Goal: Find specific page/section: Find specific page/section

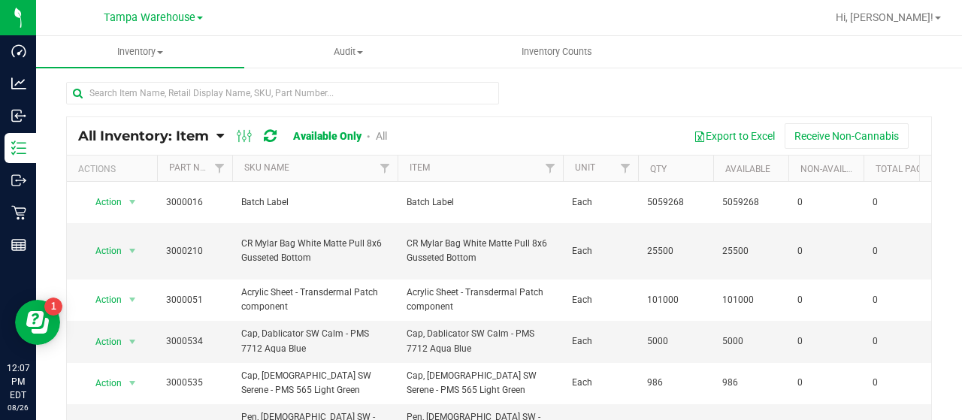
click at [219, 136] on icon at bounding box center [220, 136] width 8 height 14
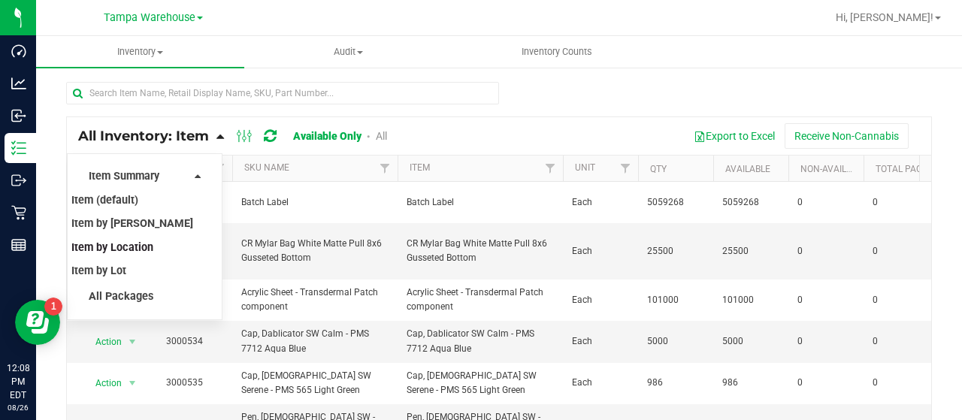
click at [144, 245] on span "Item by Location" at bounding box center [112, 247] width 82 height 13
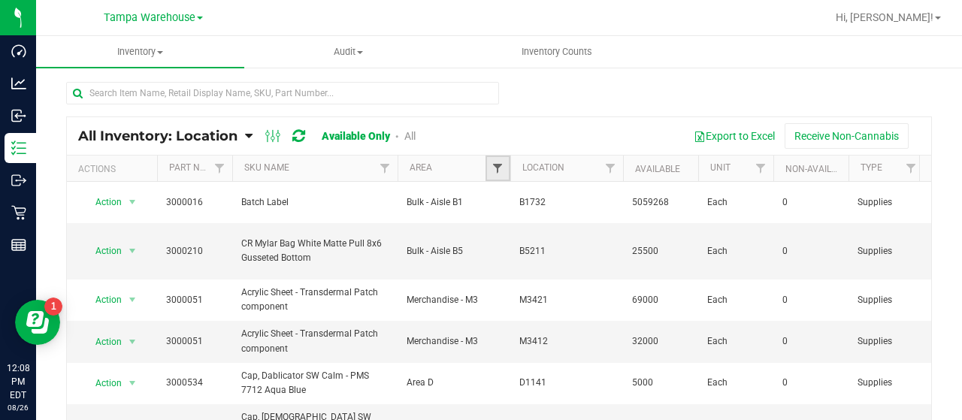
click at [495, 162] on span "Filter" at bounding box center [498, 168] width 12 height 12
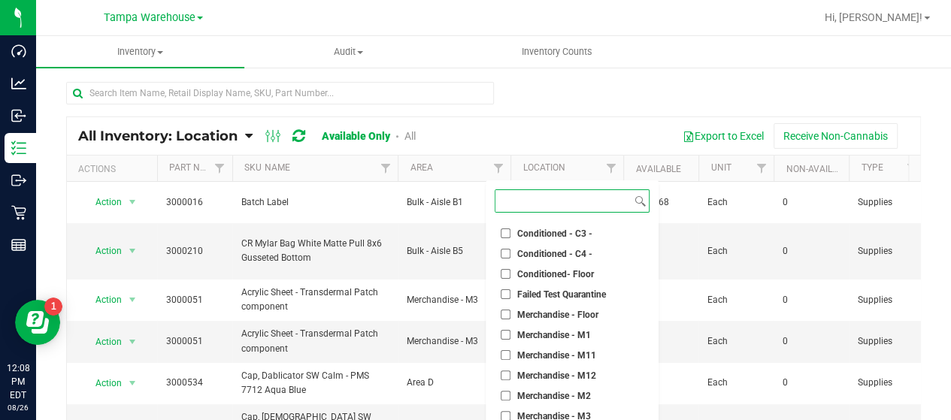
scroll to position [225, 0]
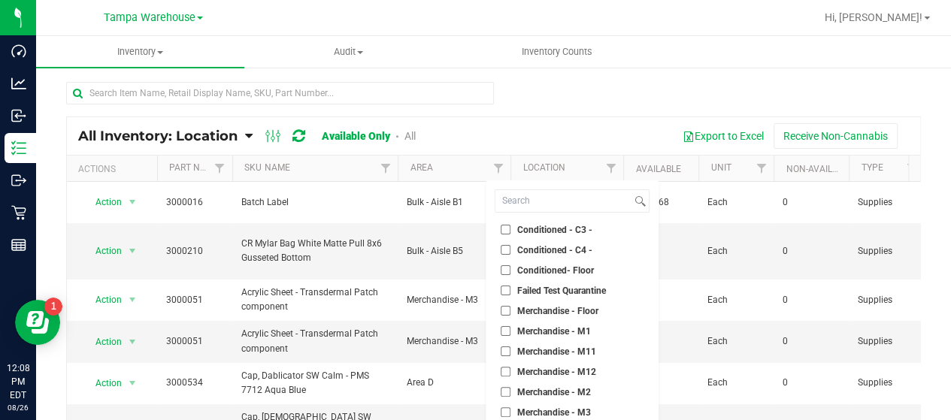
click at [505, 228] on input "Conditioned - C3 -" at bounding box center [506, 230] width 10 height 10
checkbox input "true"
click at [506, 249] on input "Conditioned - C4 -" at bounding box center [506, 250] width 10 height 10
checkbox input "true"
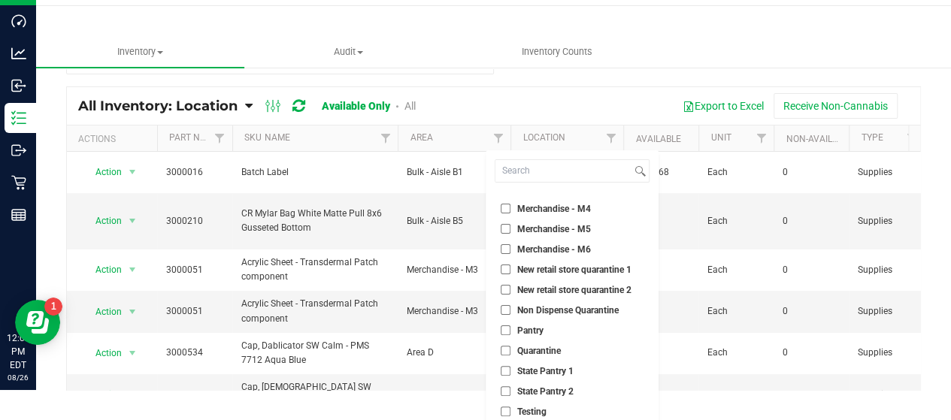
scroll to position [99, 0]
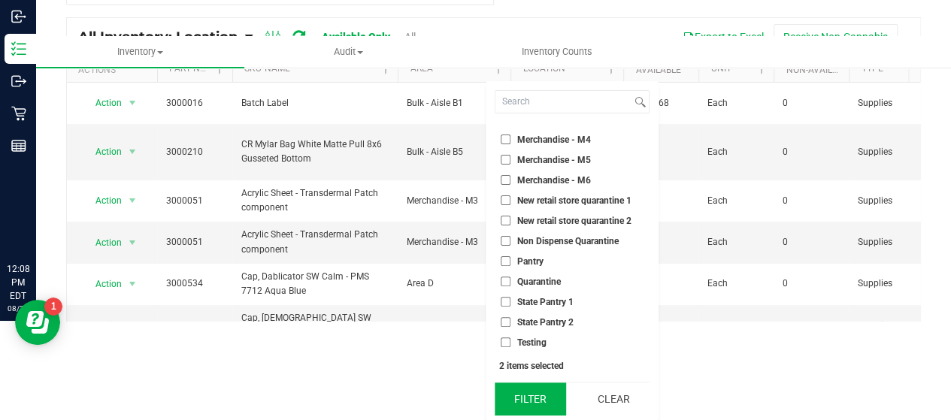
click at [538, 395] on button "Filter" at bounding box center [531, 399] width 72 height 33
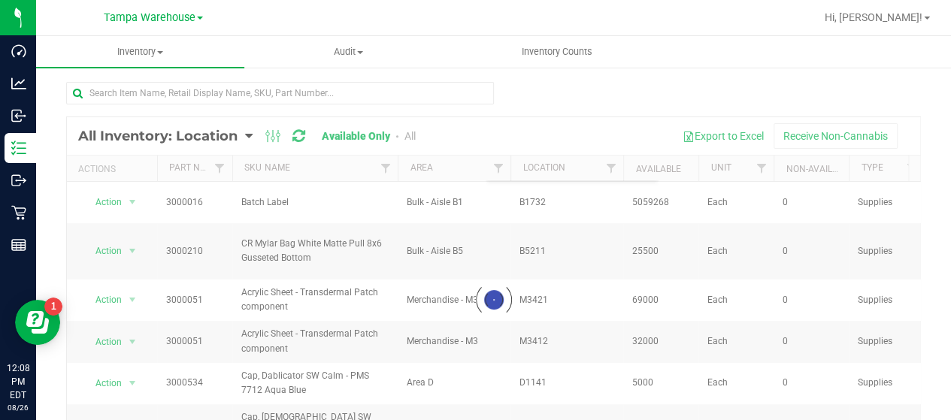
scroll to position [0, 0]
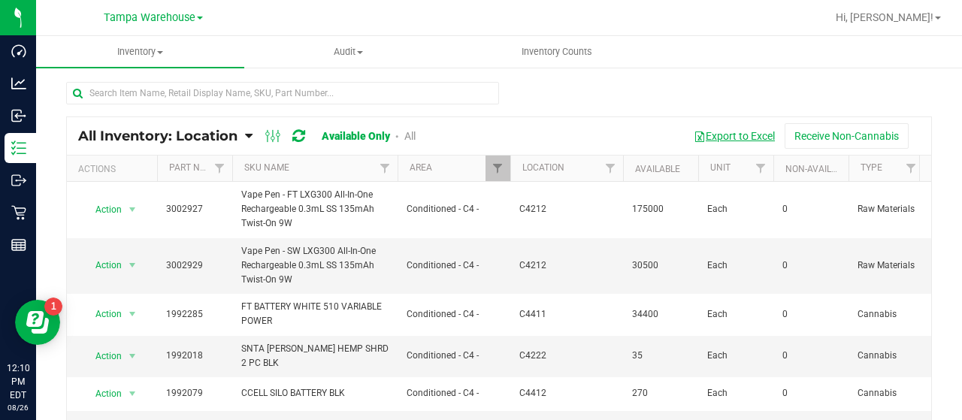
click at [734, 135] on button "Export to Excel" at bounding box center [734, 136] width 101 height 26
click at [493, 159] on link "Filter" at bounding box center [498, 169] width 25 height 26
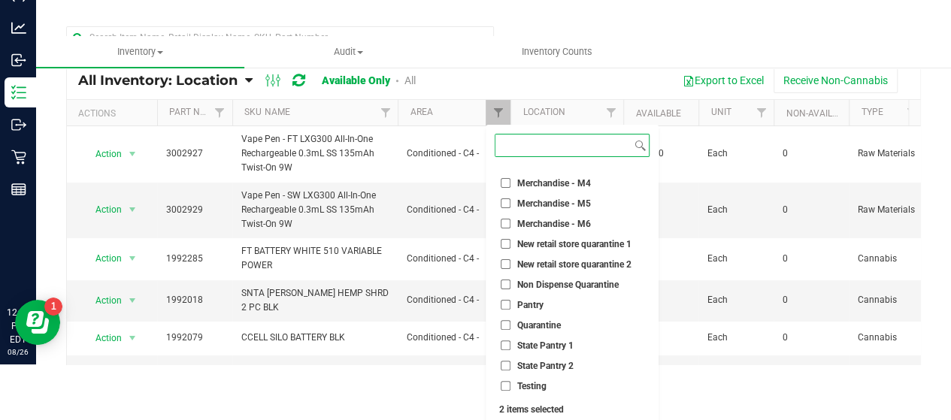
scroll to position [99, 0]
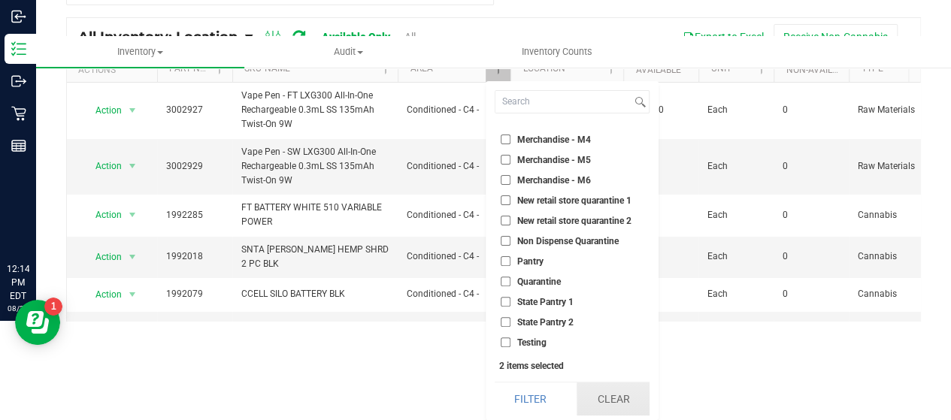
click at [600, 386] on button "Clear" at bounding box center [612, 399] width 72 height 33
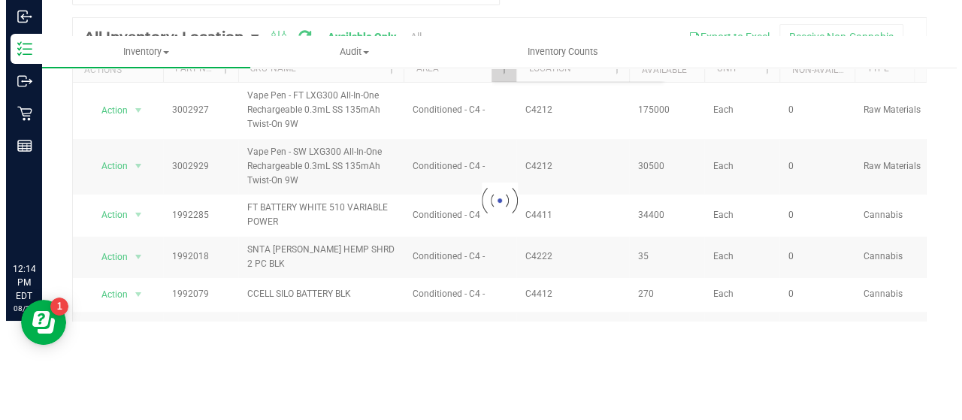
scroll to position [0, 0]
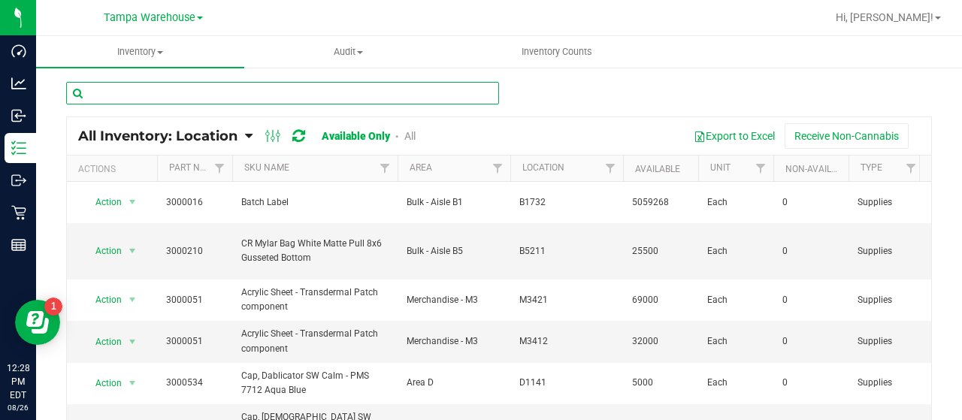
click at [166, 95] on input "text" at bounding box center [282, 93] width 433 height 23
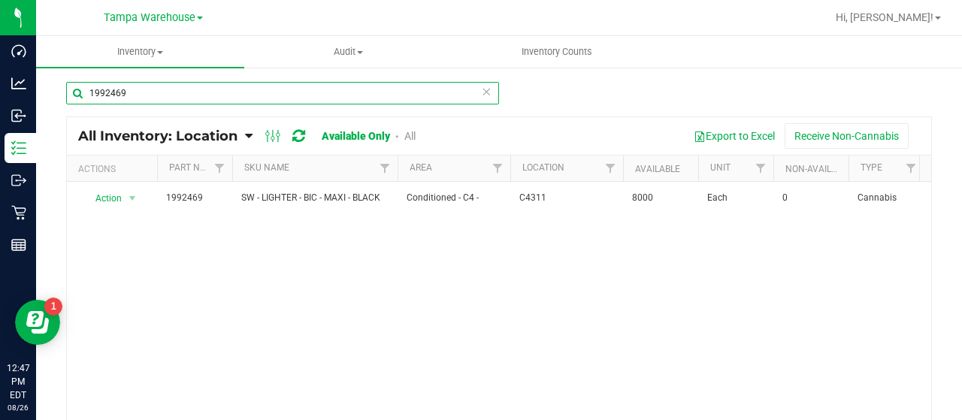
type input "1992469"
